Goal: Task Accomplishment & Management: Manage account settings

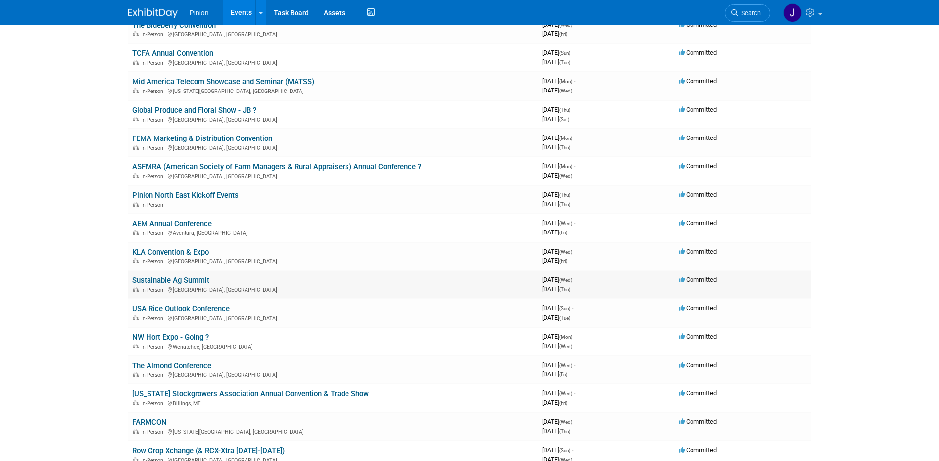
click at [189, 281] on link "Sustainable Ag Summit" at bounding box center [170, 280] width 77 height 9
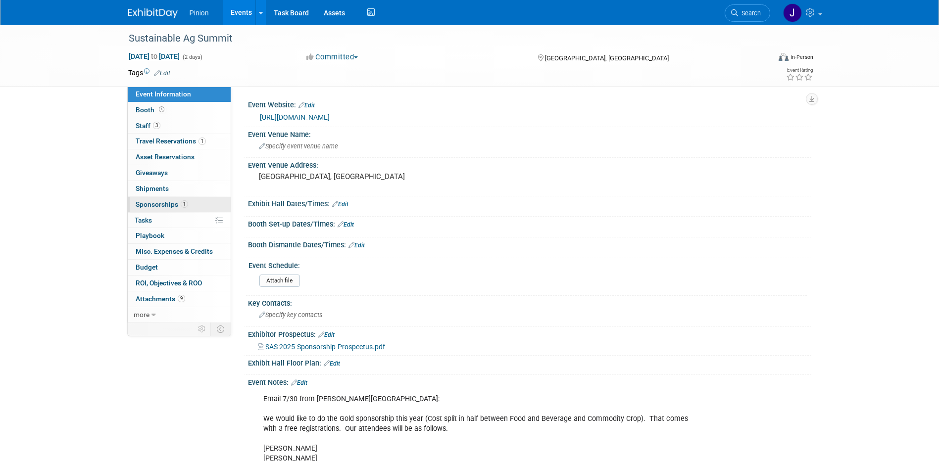
click at [150, 205] on span "Sponsorships 1" at bounding box center [162, 205] width 52 height 8
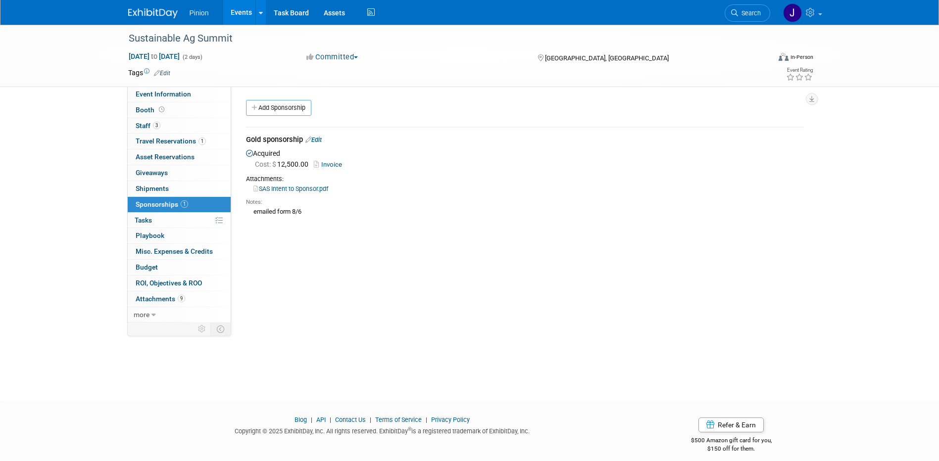
click at [315, 187] on link "SAS Intent to Sponsor.pdf" at bounding box center [290, 188] width 75 height 7
click at [175, 94] on span "Event Information" at bounding box center [163, 94] width 55 height 8
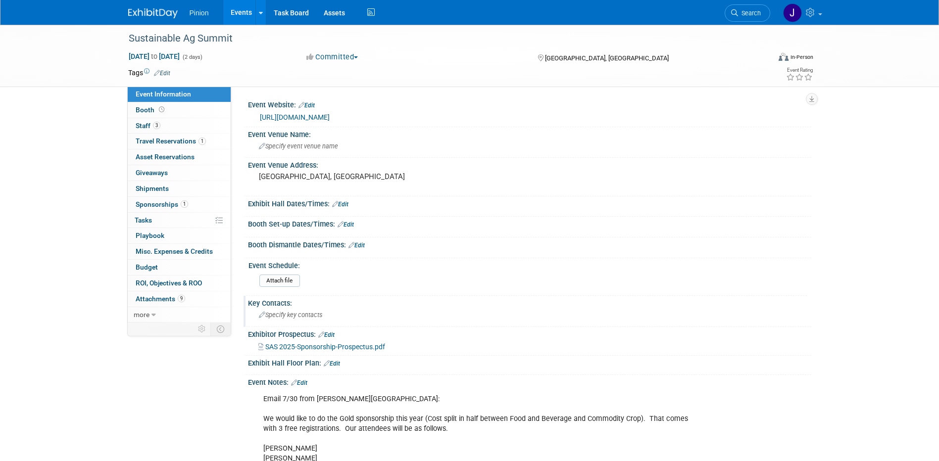
click at [315, 316] on span "Specify key contacts" at bounding box center [290, 314] width 63 height 7
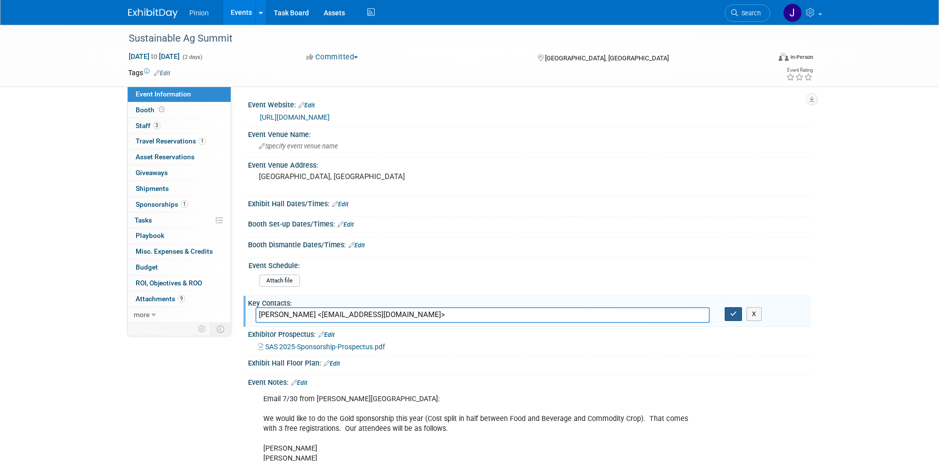
type input "Kathy Norton <info@sustainableagsummit.org>"
click at [734, 313] on icon "button" at bounding box center [733, 314] width 7 height 6
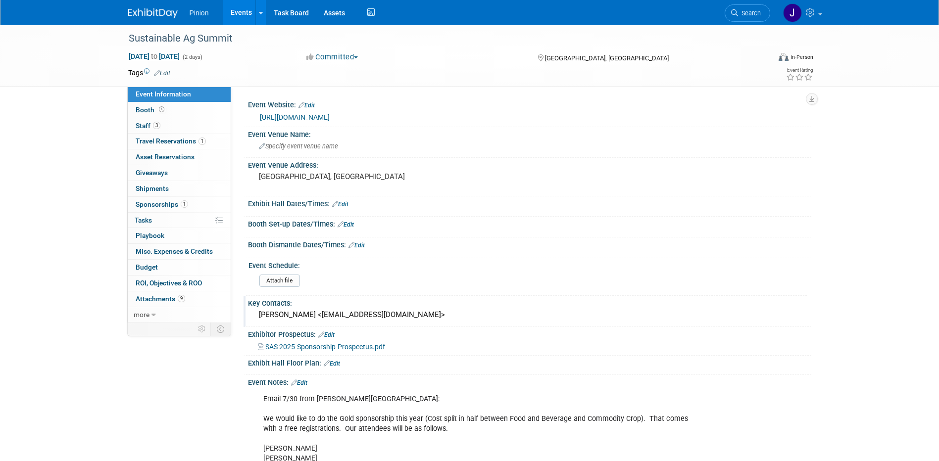
click at [148, 7] on link at bounding box center [158, 8] width 61 height 8
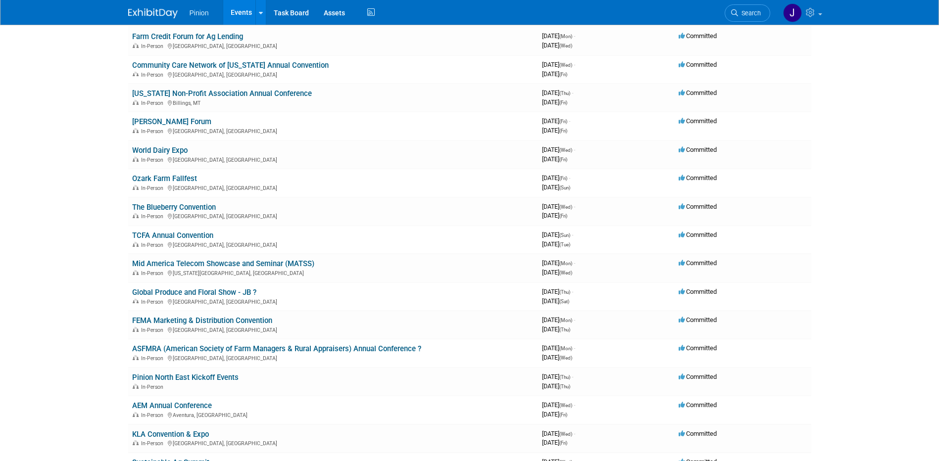
scroll to position [193, 0]
